Goal: Register for event/course

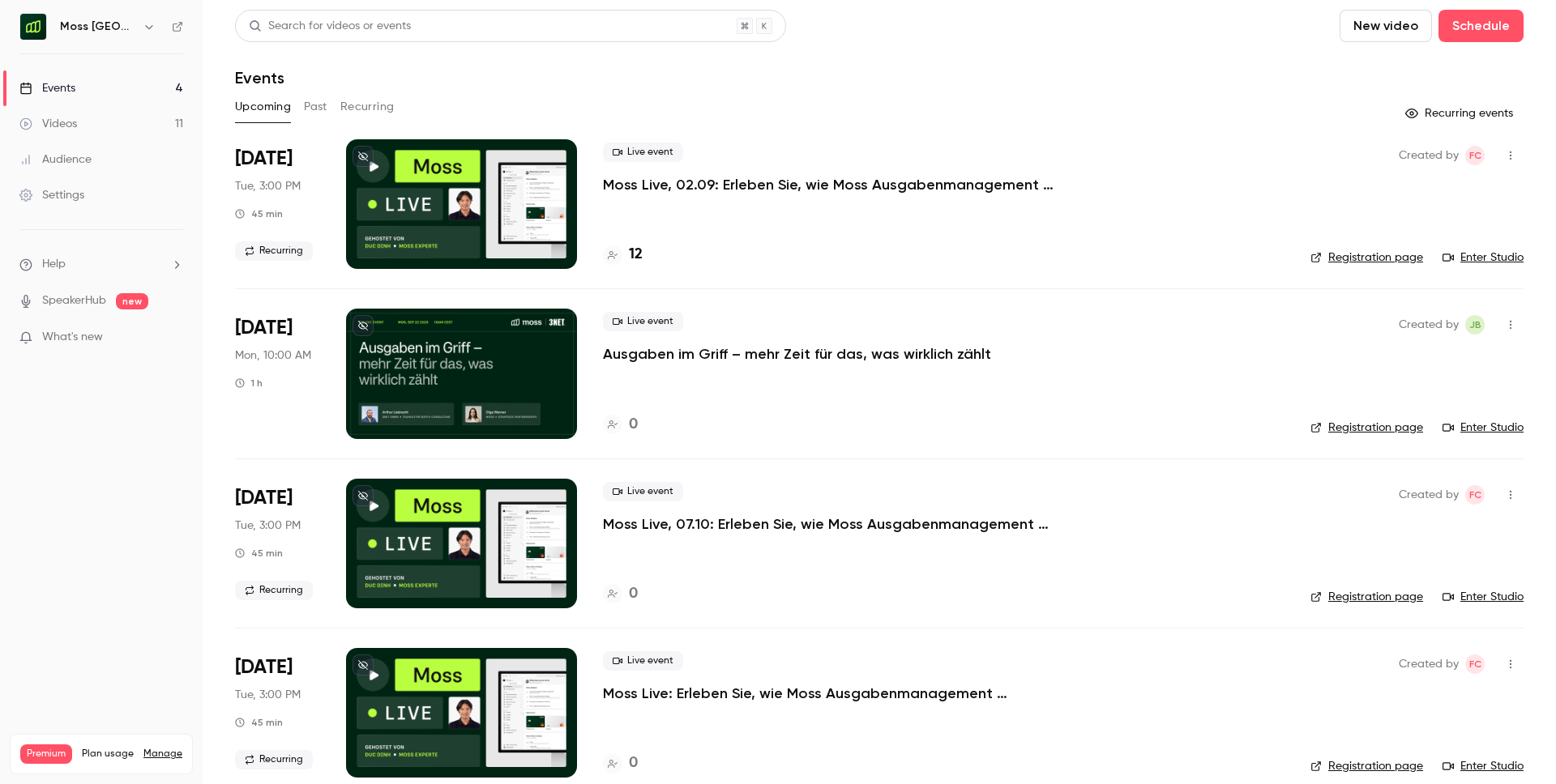
click at [838, 171] on div "Live event Moss Live, 02.09: Erleben Sie, wie Moss Ausgabenmanagement automatis…" at bounding box center [944, 168] width 682 height 52
click at [834, 184] on p "Moss Live, 02.09: Erleben Sie, wie Moss Ausgabenmanagement automatisiert" at bounding box center [846, 185] width 486 height 20
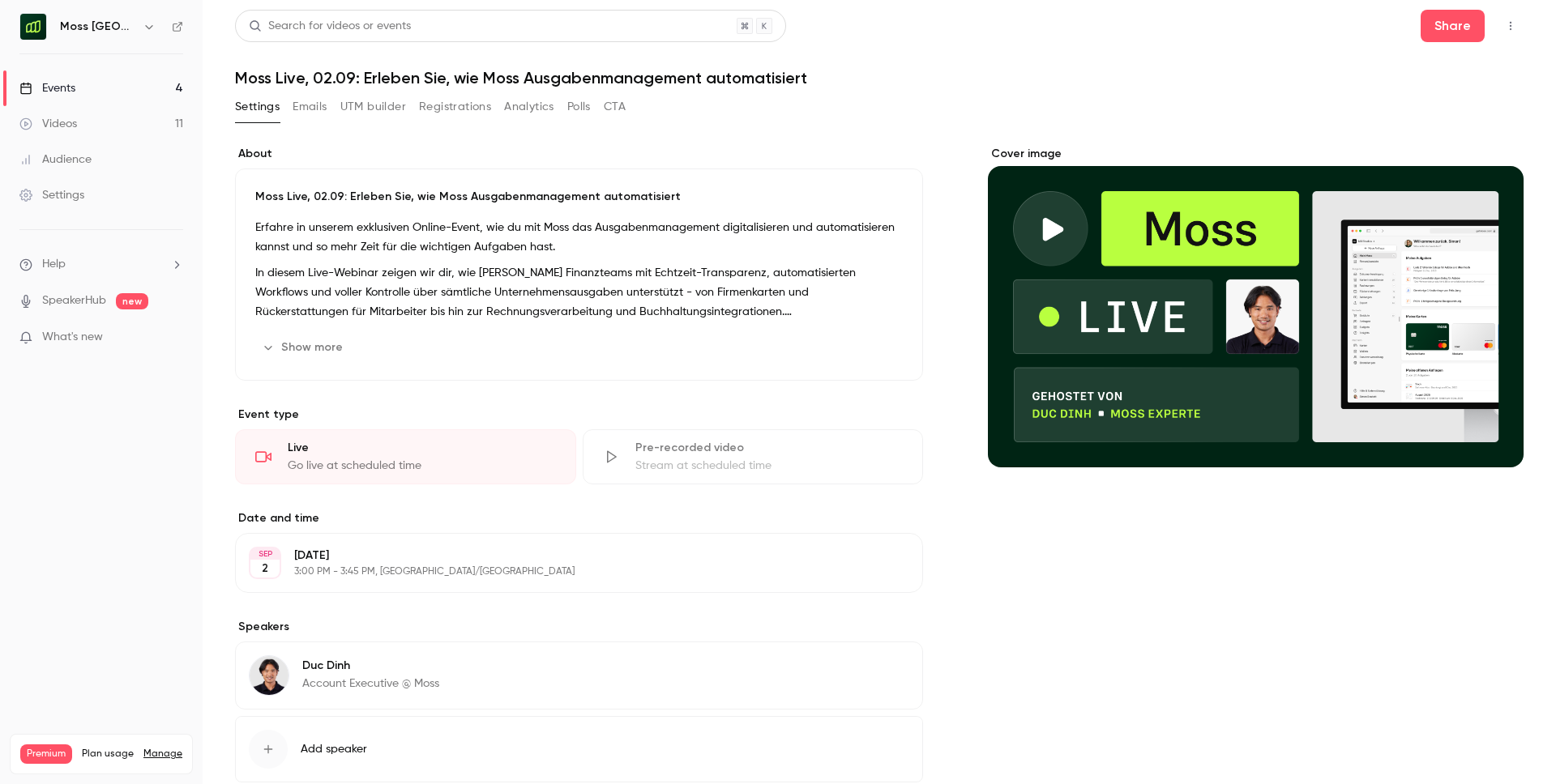
click at [462, 111] on button "Registrations" at bounding box center [455, 107] width 72 height 26
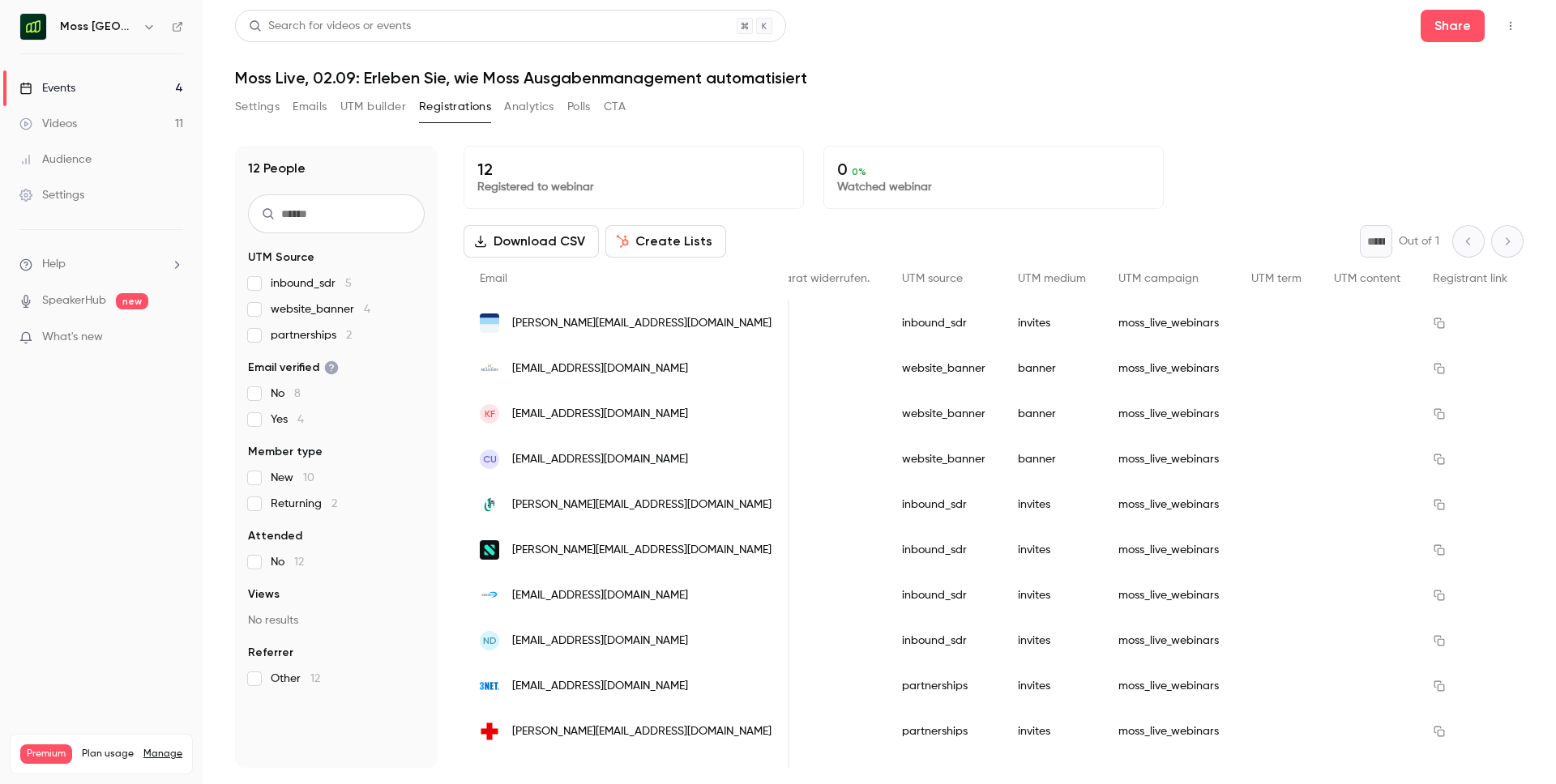
scroll to position [0, 3680]
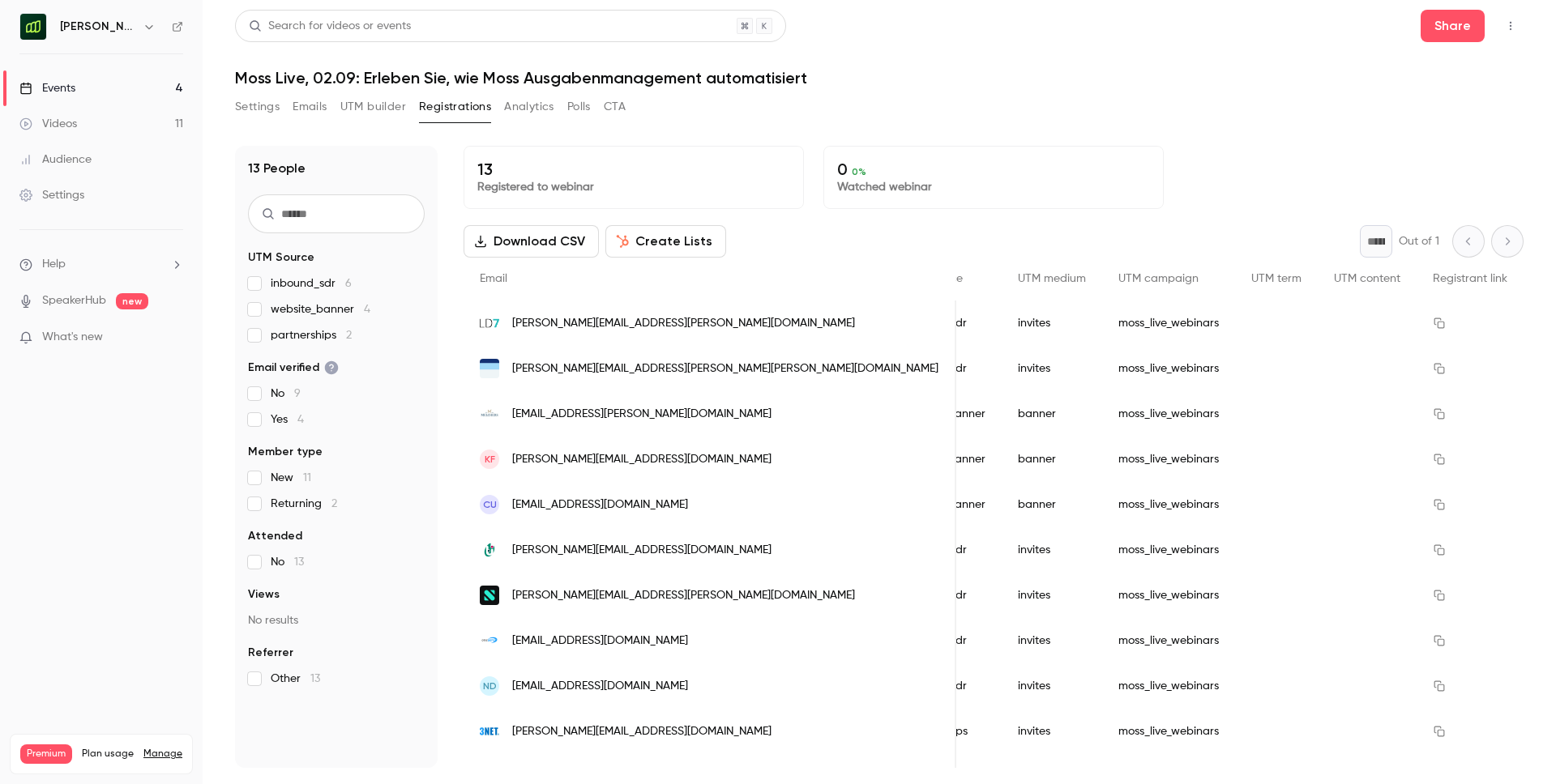
scroll to position [0, 3747]
